Goal: Use online tool/utility: Utilize a website feature to perform a specific function

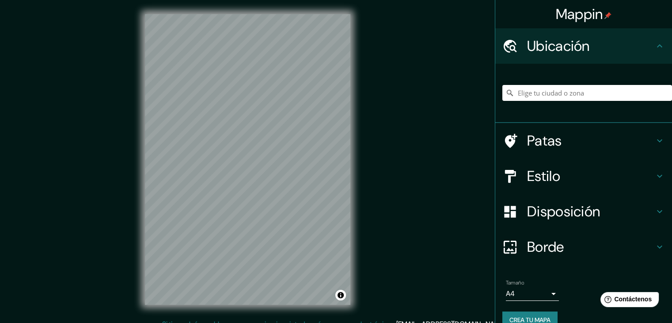
drag, startPoint x: 439, startPoint y: 145, endPoint x: 441, endPoint y: 71, distance: 73.8
click at [445, 130] on div "Mappin Ubicación Patas Estilo Disposición Borde Elige un borde. Consejo : puede…" at bounding box center [336, 166] width 672 height 333
click at [606, 90] on input "Elige tu ciudad o zona" at bounding box center [587, 93] width 170 height 16
paste input "C. [STREET_ADDRESS]"
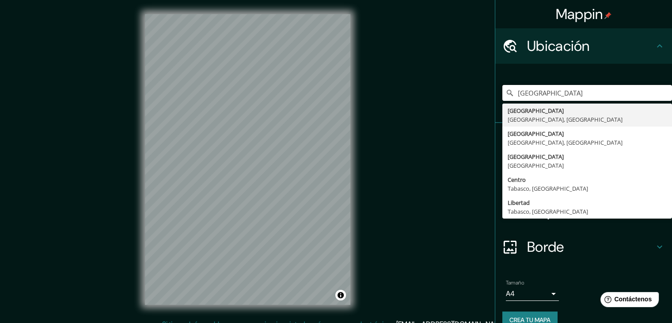
type input "[GEOGRAPHIC_DATA]"
click at [632, 77] on div "[GEOGRAPHIC_DATA] [GEOGRAPHIC_DATA], [GEOGRAPHIC_DATA] [GEOGRAPHIC_DATA] [GEOGR…" at bounding box center [587, 93] width 170 height 44
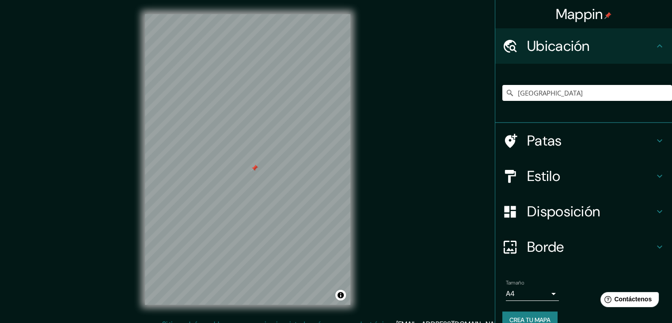
click at [642, 150] on div "Patas" at bounding box center [583, 140] width 177 height 35
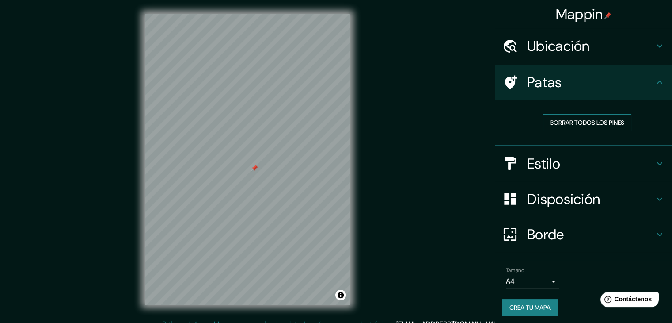
click at [576, 120] on font "Borrar todos los pines" at bounding box center [587, 122] width 74 height 8
click at [556, 161] on h4 "Estilo" at bounding box center [590, 164] width 127 height 18
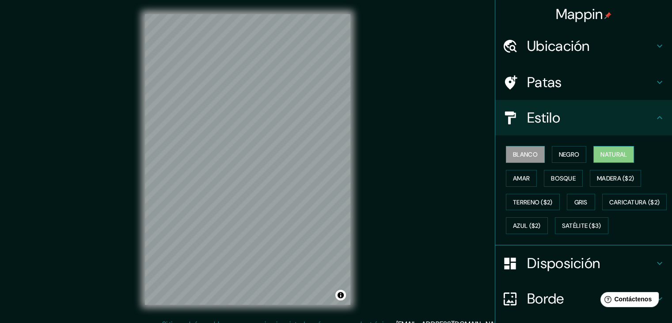
click at [629, 168] on div "Blanco Negro Natural Amar Bosque Madera ($2) Terreno ($2) Gris Caricatura ($2) …" at bounding box center [587, 189] width 170 height 95
click at [606, 158] on font "Natural" at bounding box center [614, 153] width 27 height 11
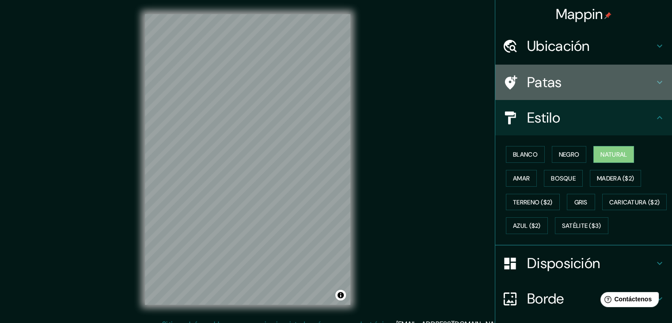
click at [633, 84] on h4 "Patas" at bounding box center [590, 82] width 127 height 18
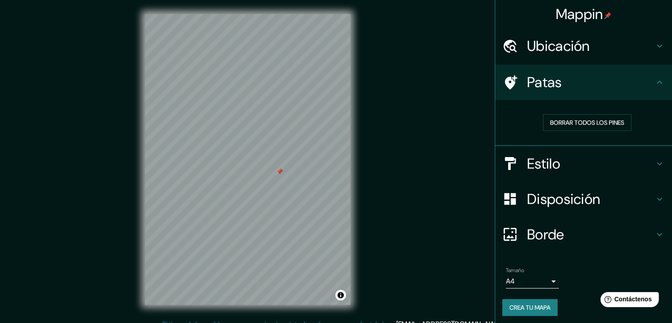
click at [527, 45] on font "Ubicación" at bounding box center [558, 46] width 63 height 19
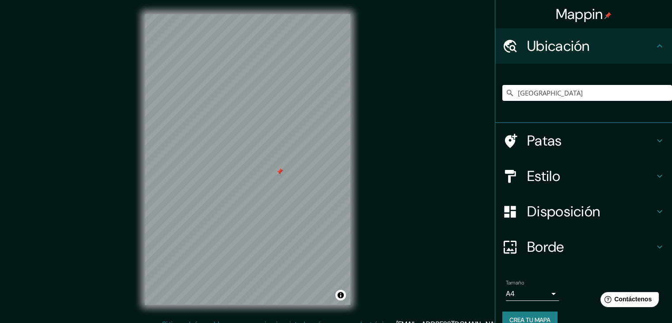
click at [554, 141] on font "Patas" at bounding box center [544, 140] width 35 height 19
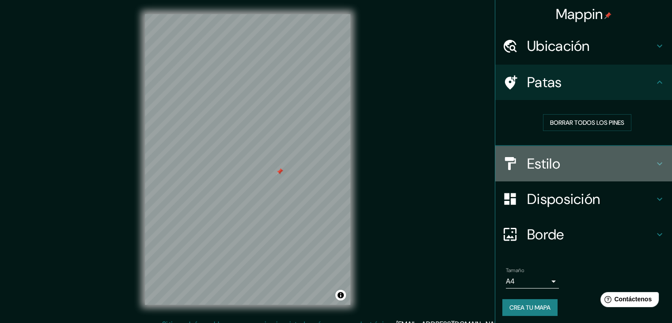
click at [565, 163] on h4 "Estilo" at bounding box center [590, 164] width 127 height 18
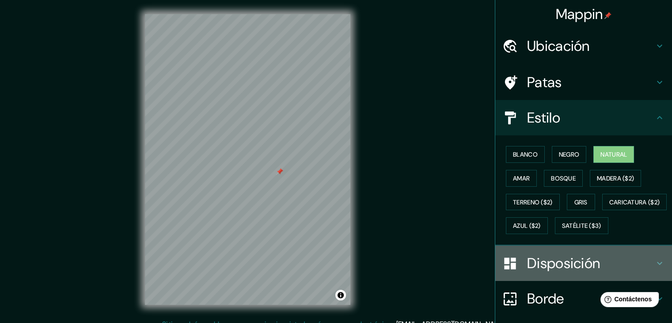
click at [571, 272] on font "Disposición" at bounding box center [563, 263] width 73 height 19
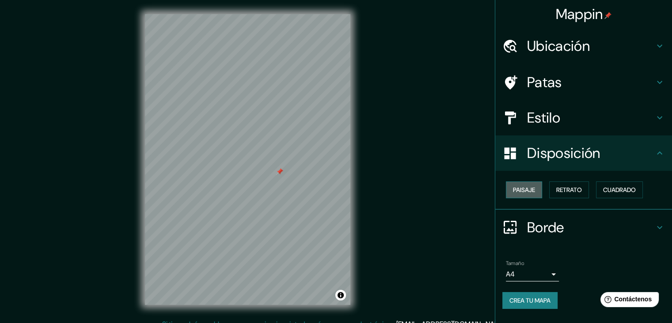
click at [537, 190] on button "Paisaje" at bounding box center [524, 189] width 36 height 17
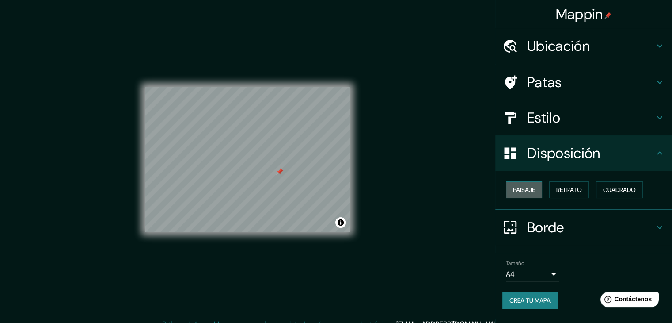
click at [537, 190] on button "Paisaje" at bounding box center [524, 189] width 36 height 17
click at [572, 189] on font "Retrato" at bounding box center [569, 190] width 26 height 8
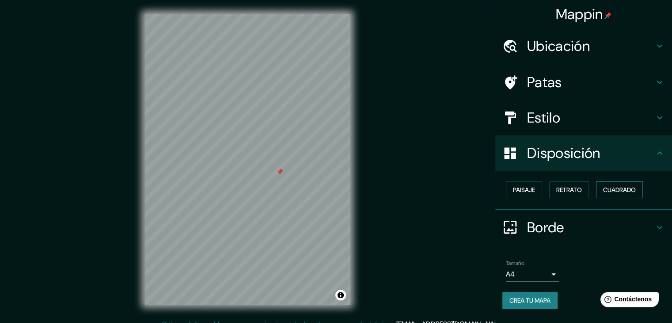
click at [619, 184] on font "Cuadrado" at bounding box center [619, 189] width 33 height 11
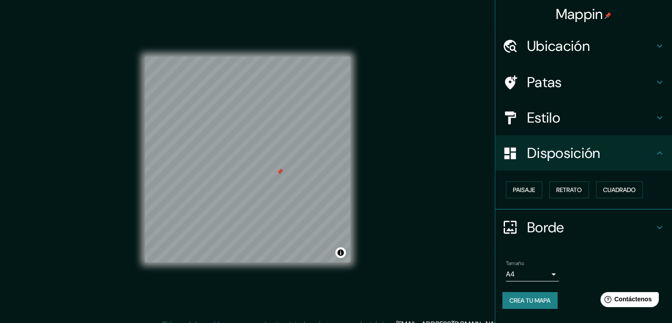
click at [559, 223] on font "Borde" at bounding box center [545, 227] width 37 height 19
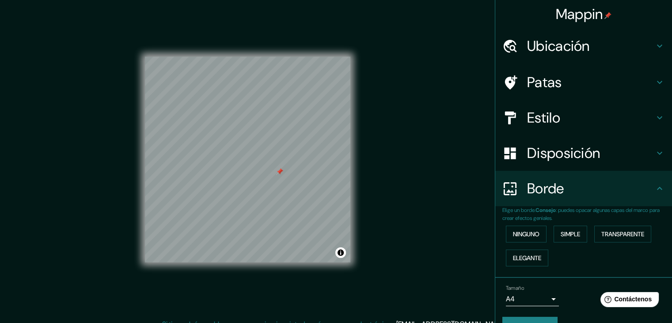
click at [541, 231] on div "Ninguno Simple Transparente Elegante" at bounding box center [587, 246] width 170 height 48
click at [514, 234] on font "Ninguno" at bounding box center [526, 234] width 27 height 8
click at [561, 232] on font "Simple" at bounding box center [570, 234] width 19 height 8
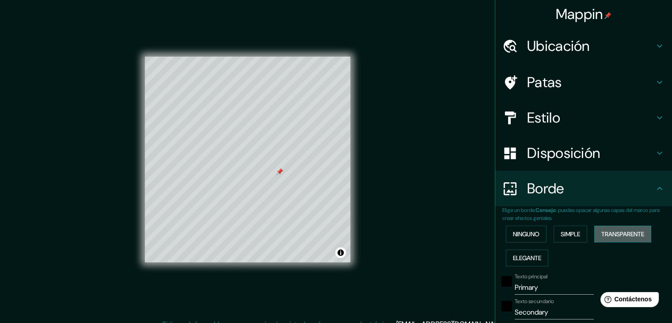
click at [627, 227] on button "Transparente" at bounding box center [622, 233] width 57 height 17
click at [534, 259] on font "Elegante" at bounding box center [527, 258] width 28 height 8
click at [627, 228] on font "Transparente" at bounding box center [622, 233] width 43 height 11
click at [544, 114] on font "Estilo" at bounding box center [543, 117] width 33 height 19
type input "223"
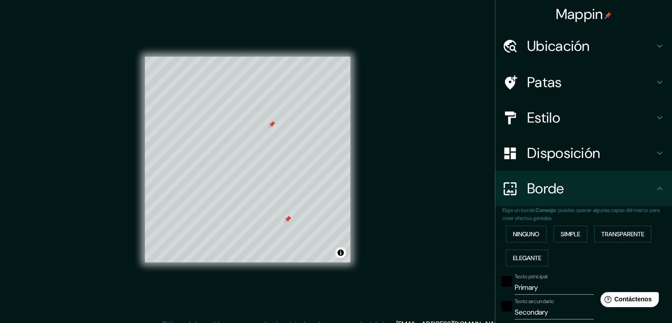
type input "37"
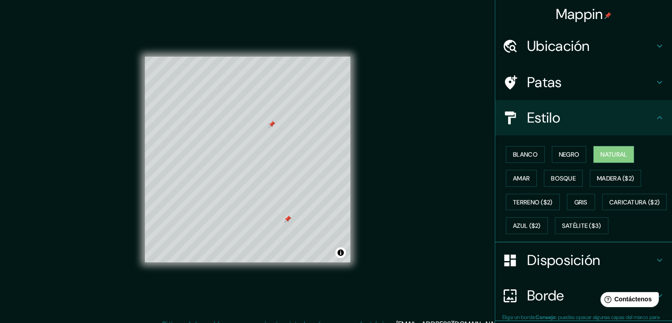
click at [563, 79] on h4 "Patas" at bounding box center [590, 82] width 127 height 18
type input "223"
type input "37"
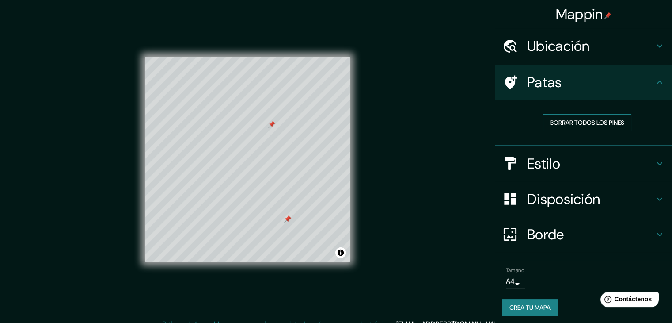
click at [598, 118] on font "Borrar todos los pines" at bounding box center [587, 122] width 74 height 11
click at [590, 232] on h4 "Borde" at bounding box center [590, 234] width 127 height 18
type input "223"
type input "37"
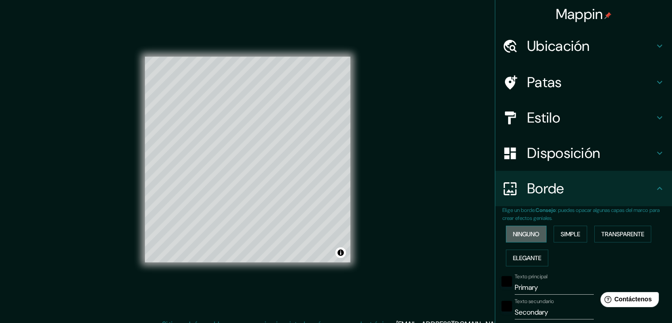
click at [532, 234] on font "Ninguno" at bounding box center [526, 234] width 27 height 8
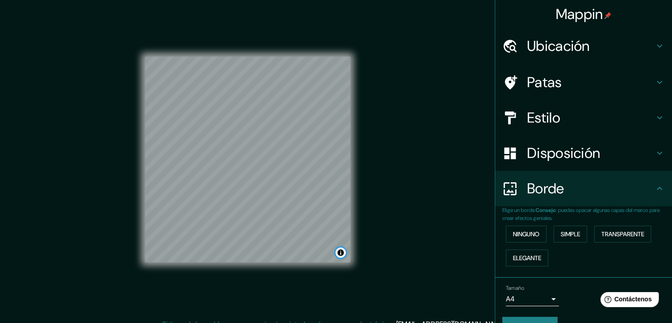
click at [341, 254] on button "Activar o desactivar atribución" at bounding box center [340, 252] width 11 height 11
click at [340, 253] on button "Activar o desactivar atribución" at bounding box center [340, 252] width 11 height 11
click at [340, 248] on button "Activar o desactivar atribución" at bounding box center [340, 252] width 11 height 11
click at [300, 251] on font "Mejora este mapa" at bounding box center [311, 252] width 45 height 6
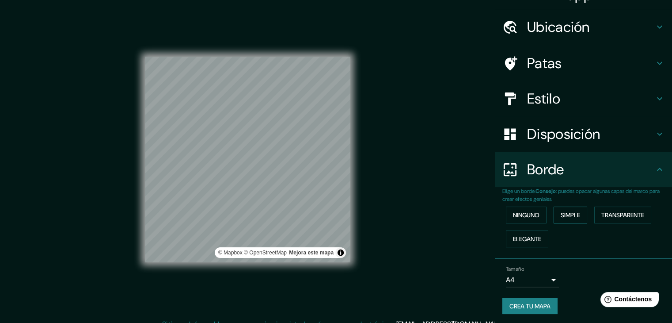
scroll to position [20, 0]
click at [604, 285] on div "Tamaño A4 single" at bounding box center [583, 275] width 163 height 28
